Goal: Task Accomplishment & Management: Use online tool/utility

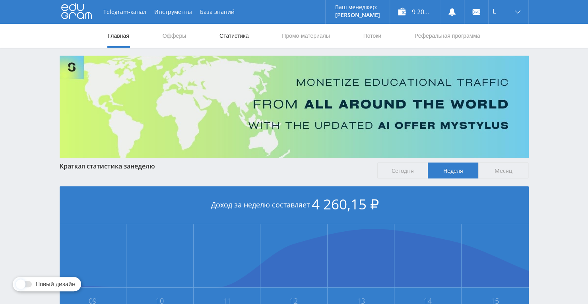
click at [221, 36] on link "Статистика" at bounding box center [233, 36] width 31 height 24
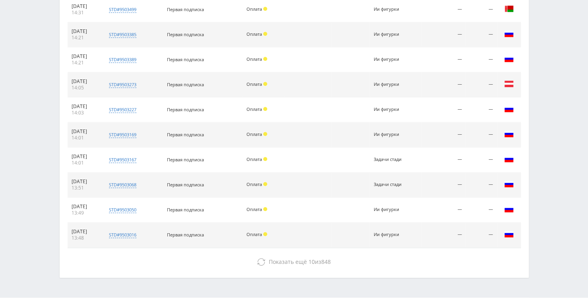
scroll to position [361, 0]
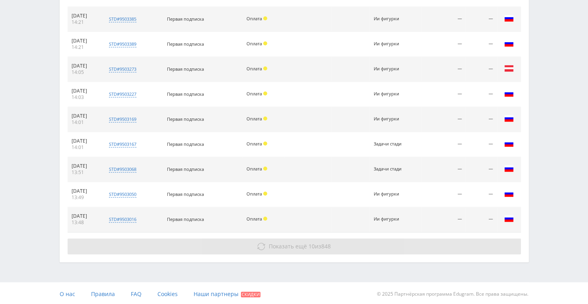
click at [305, 245] on span "Показать ещё 10 из 848" at bounding box center [300, 246] width 62 height 8
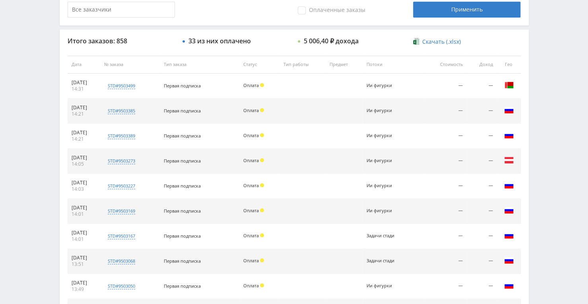
scroll to position [282, 0]
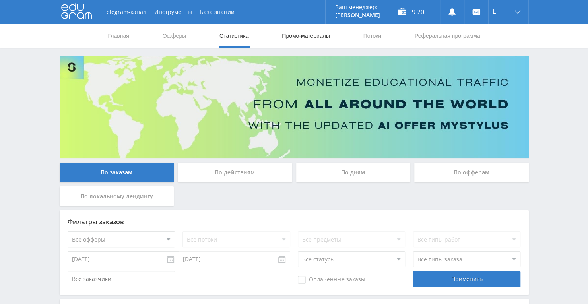
click at [306, 36] on link "Промо-материалы" at bounding box center [305, 36] width 49 height 24
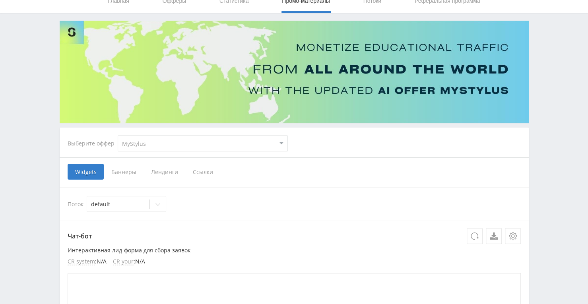
scroll to position [79, 0]
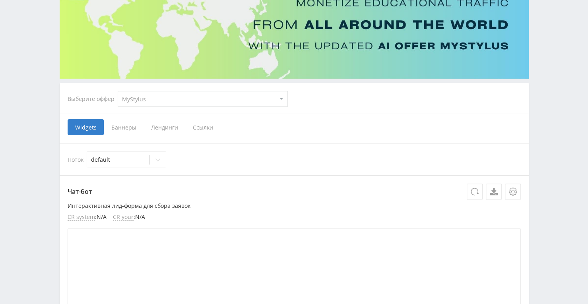
click at [281, 99] on select "MyStylus MyStylus - Revshare Кампус AI Studybay Автор24 Studybay [GEOGRAPHIC_DA…" at bounding box center [203, 99] width 170 height 16
select select "376"
click at [118, 91] on select "MyStylus MyStylus - Revshare Кампус AI Studybay Автор24 Studybay [GEOGRAPHIC_DA…" at bounding box center [203, 99] width 170 height 16
select select "376"
click at [122, 131] on span "Ссылки" at bounding box center [121, 127] width 35 height 16
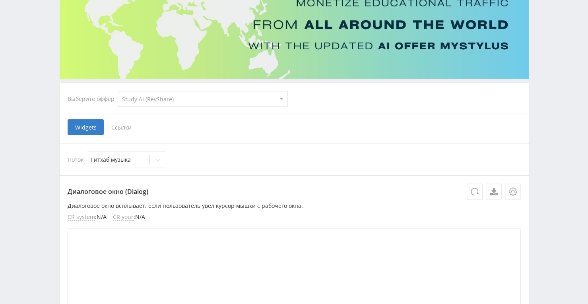
click at [0, 0] on input "Ссылки" at bounding box center [0, 0] width 0 height 0
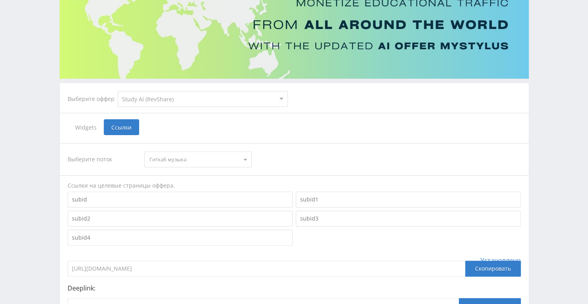
click at [248, 158] on div at bounding box center [245, 159] width 12 height 15
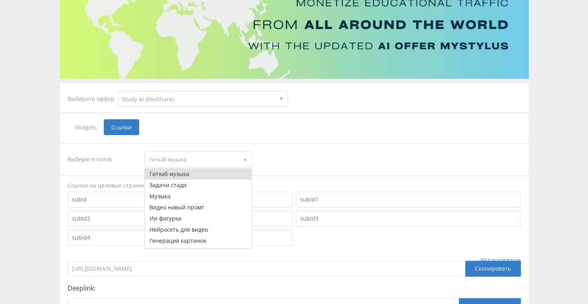
click at [228, 173] on button "Гитхаб музыка" at bounding box center [198, 173] width 106 height 11
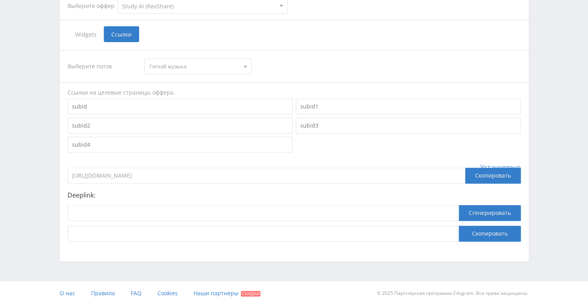
scroll to position [173, 0]
click at [253, 215] on input at bounding box center [263, 213] width 391 height 16
paste input "[URL]"
type input "[URL]"
click at [490, 209] on button "Сгенерировать" at bounding box center [489, 213] width 62 height 16
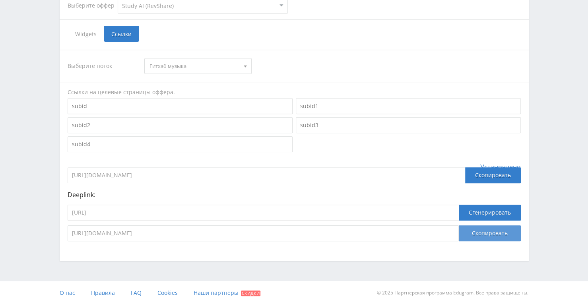
click at [466, 236] on button "Скопировать" at bounding box center [489, 233] width 62 height 16
click at [471, 229] on button "Скопировать" at bounding box center [489, 233] width 62 height 16
